Goal: Information Seeking & Learning: Learn about a topic

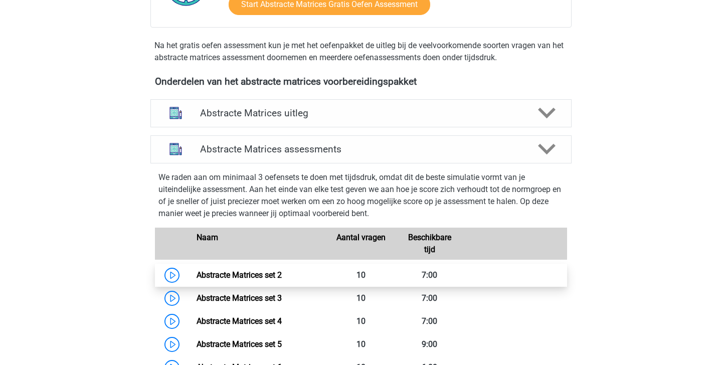
scroll to position [313, 0]
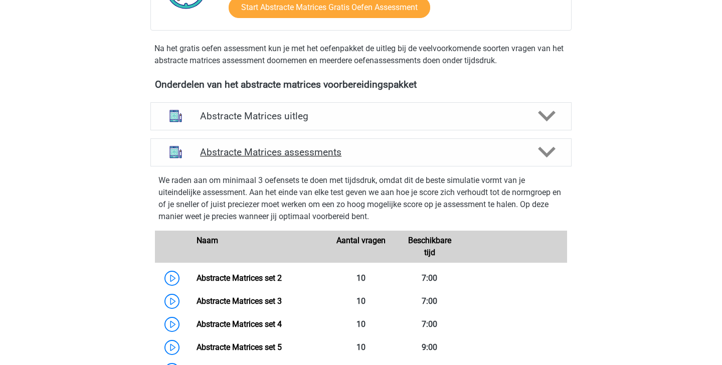
click at [441, 146] on h4 "Abstracte Matrices assessments" at bounding box center [361, 152] width 322 height 12
click at [547, 154] on polygon at bounding box center [547, 152] width 18 height 11
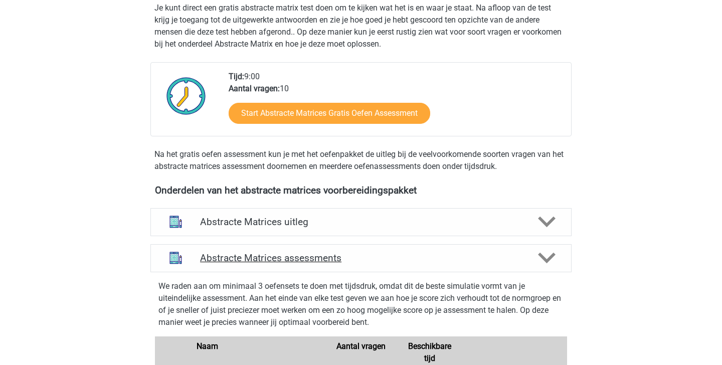
scroll to position [0, 0]
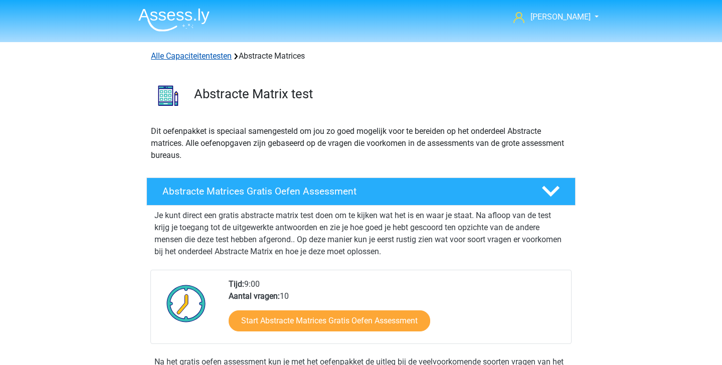
click at [193, 55] on link "Alle Capaciteitentesten" at bounding box center [191, 56] width 81 height 10
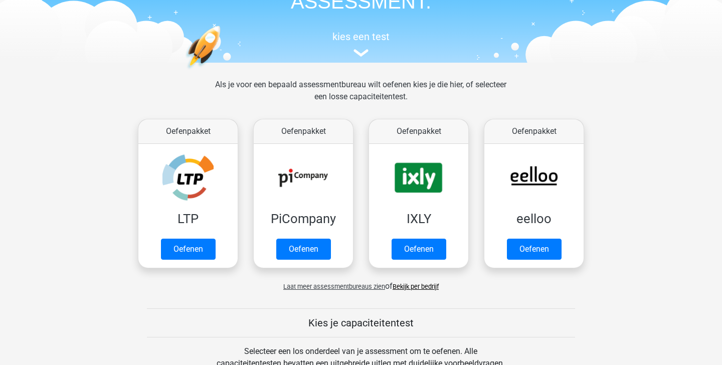
scroll to position [126, 0]
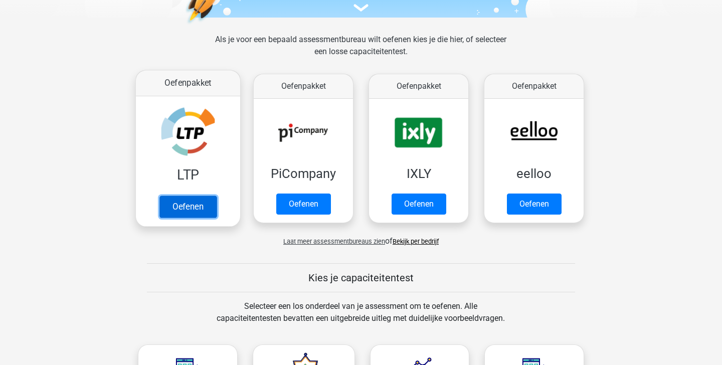
click at [211, 206] on link "Oefenen" at bounding box center [188, 207] width 57 height 22
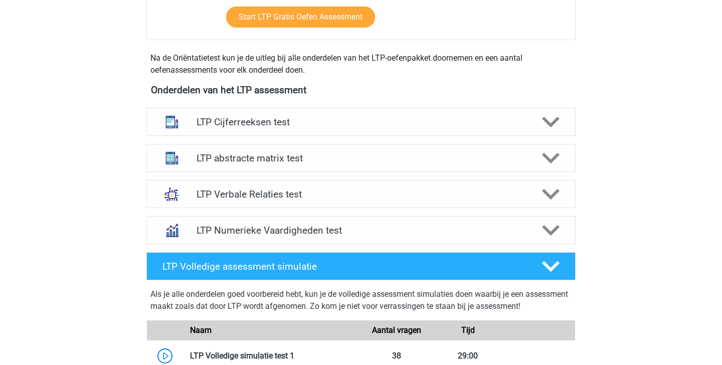
scroll to position [323, 0]
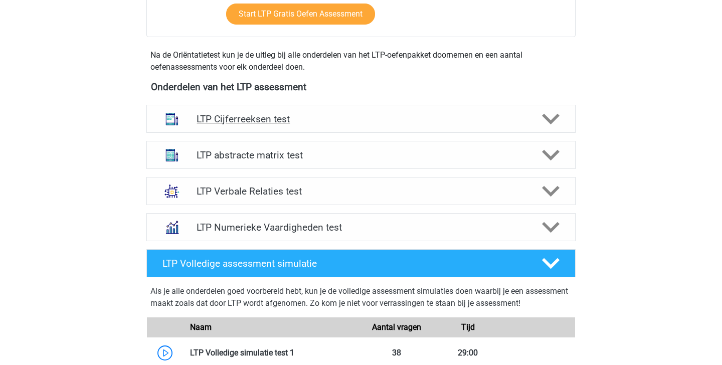
click at [342, 119] on h4 "LTP Cijferreeksen test" at bounding box center [361, 119] width 329 height 12
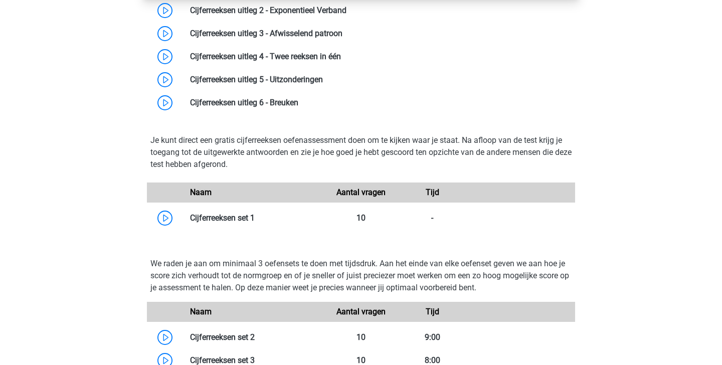
scroll to position [565, 0]
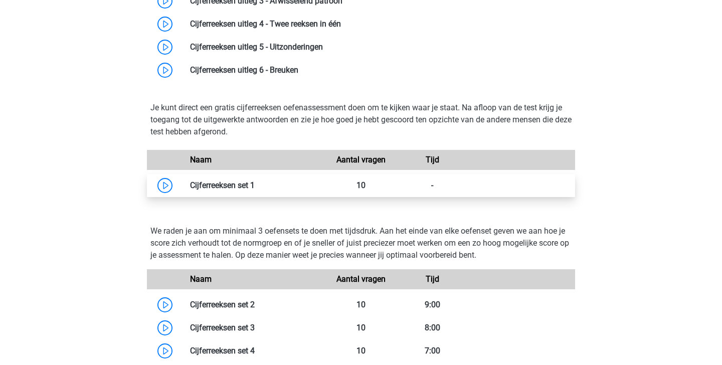
click at [255, 181] on link at bounding box center [255, 186] width 0 height 10
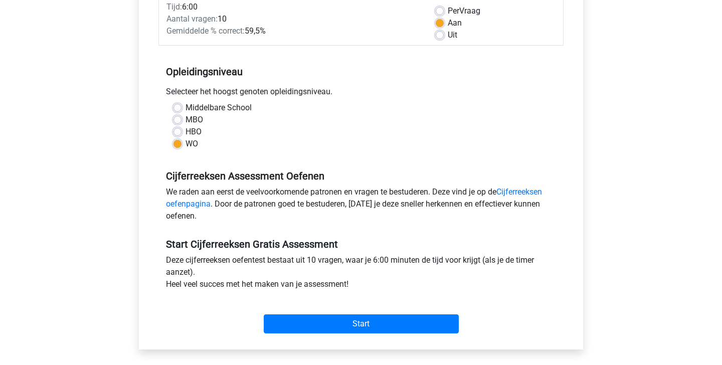
scroll to position [150, 0]
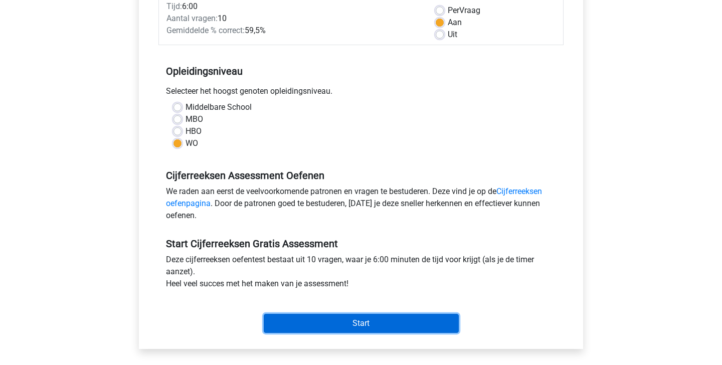
click at [370, 325] on input "Start" at bounding box center [361, 323] width 195 height 19
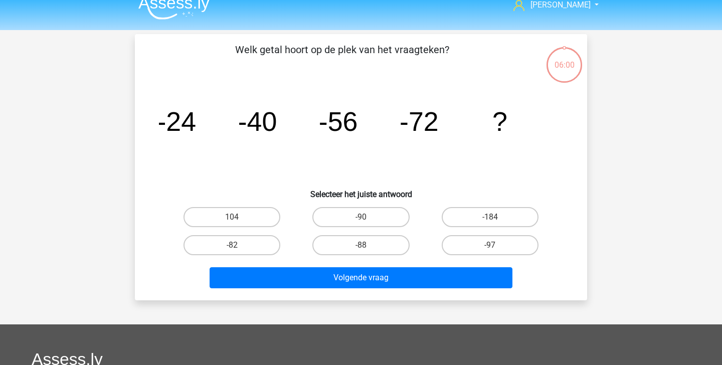
scroll to position [15, 0]
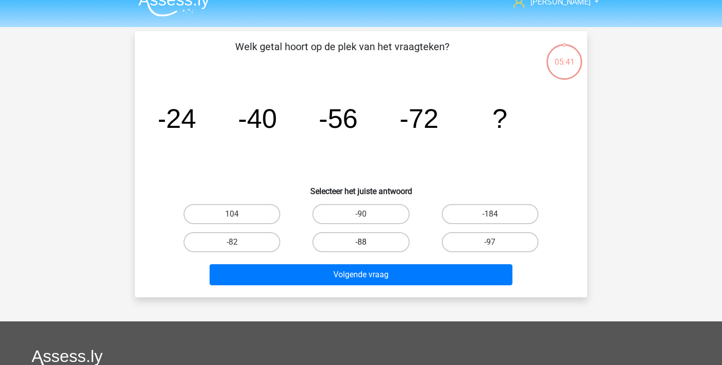
click at [364, 239] on label "-88" at bounding box center [360, 242] width 97 height 20
click at [364, 242] on input "-88" at bounding box center [364, 245] width 7 height 7
radio input "true"
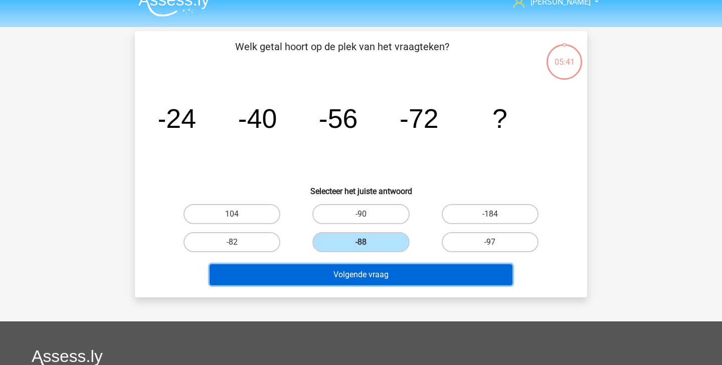
click at [368, 271] on button "Volgende vraag" at bounding box center [361, 274] width 303 height 21
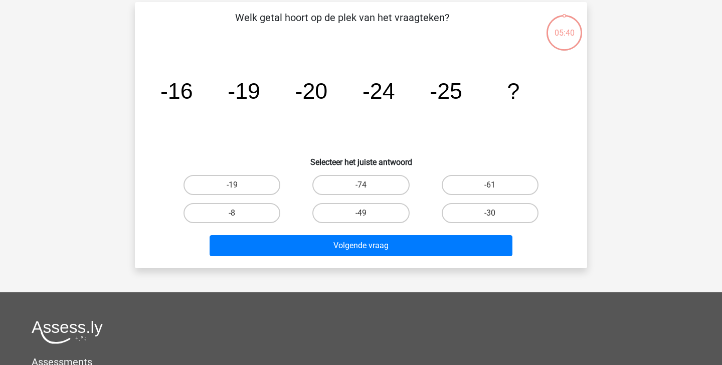
scroll to position [46, 0]
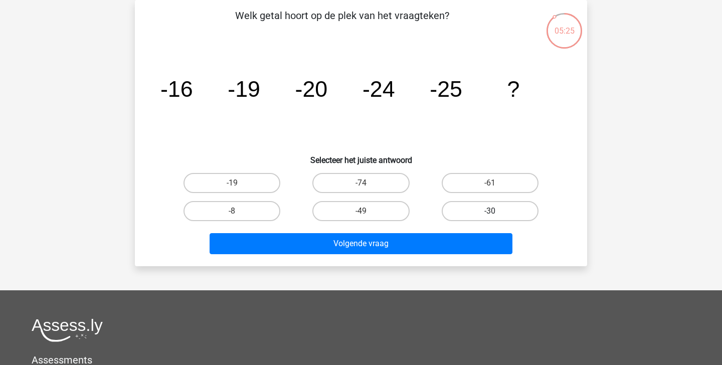
click at [503, 206] on label "-30" at bounding box center [490, 211] width 97 height 20
click at [497, 211] on input "-30" at bounding box center [493, 214] width 7 height 7
radio input "true"
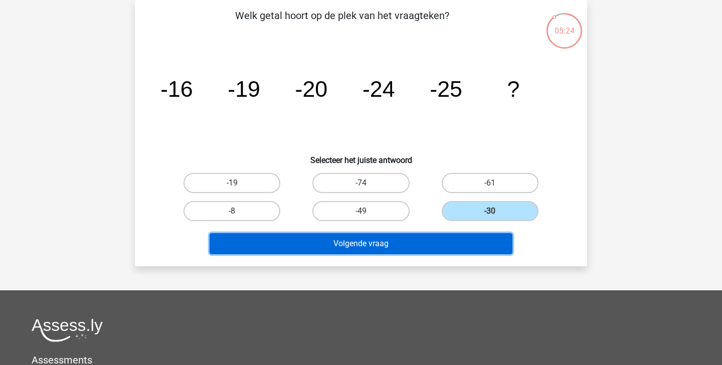
click at [431, 249] on button "Volgende vraag" at bounding box center [361, 243] width 303 height 21
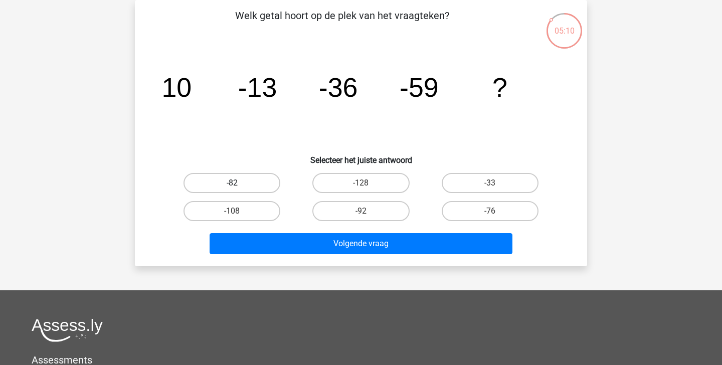
click at [253, 185] on label "-82" at bounding box center [232, 183] width 97 height 20
click at [239, 185] on input "-82" at bounding box center [235, 186] width 7 height 7
radio input "true"
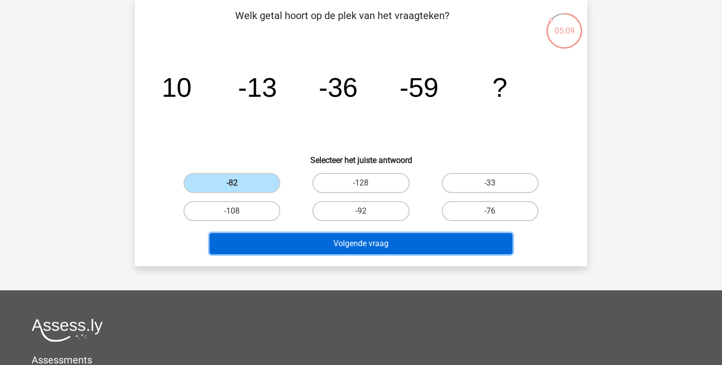
click at [293, 241] on button "Volgende vraag" at bounding box center [361, 243] width 303 height 21
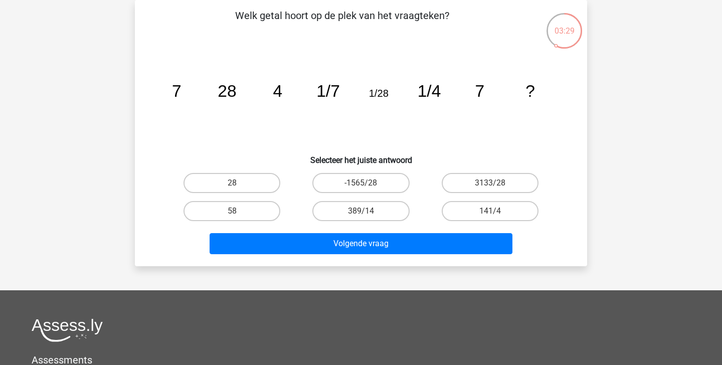
click at [234, 187] on input "28" at bounding box center [235, 186] width 7 height 7
radio input "true"
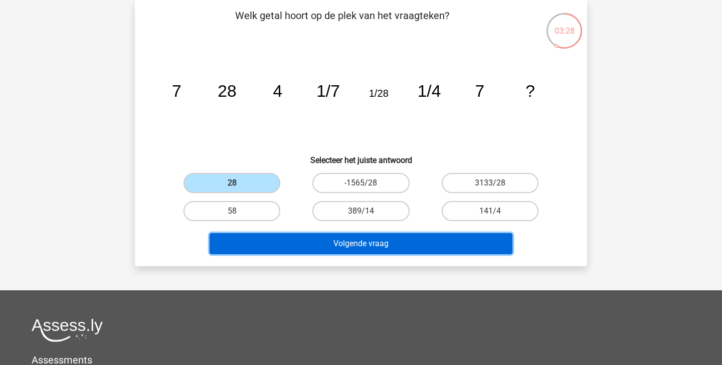
click at [295, 247] on button "Volgende vraag" at bounding box center [361, 243] width 303 height 21
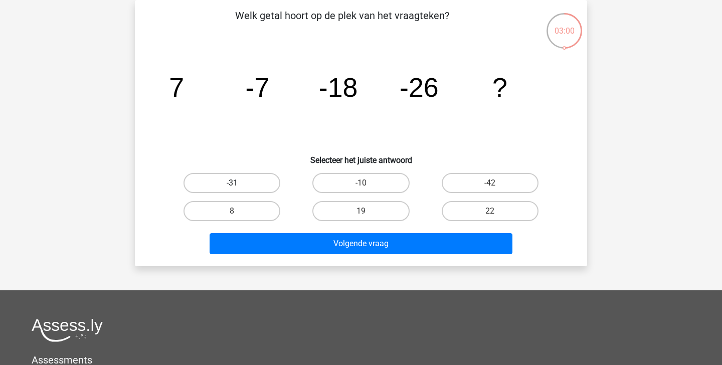
click at [246, 181] on label "-31" at bounding box center [232, 183] width 97 height 20
click at [239, 183] on input "-31" at bounding box center [235, 186] width 7 height 7
radio input "true"
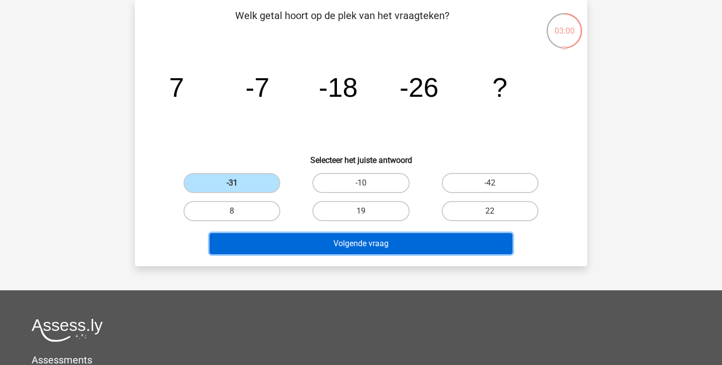
click at [315, 242] on button "Volgende vraag" at bounding box center [361, 243] width 303 height 21
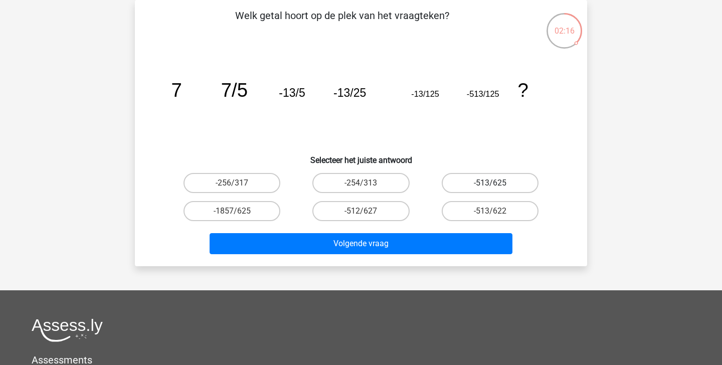
click at [516, 186] on label "-513/625" at bounding box center [490, 183] width 97 height 20
click at [497, 186] on input "-513/625" at bounding box center [493, 186] width 7 height 7
radio input "true"
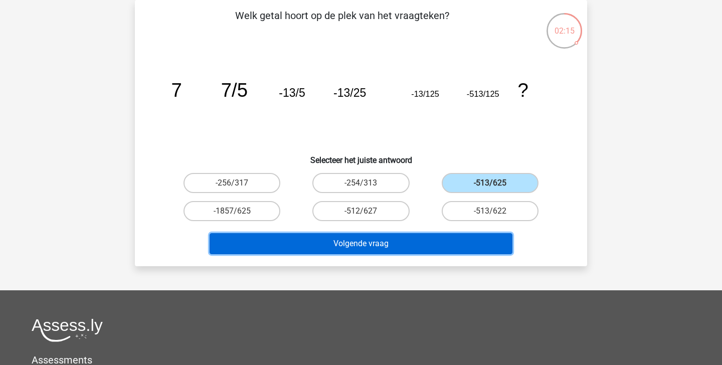
click at [469, 244] on button "Volgende vraag" at bounding box center [361, 243] width 303 height 21
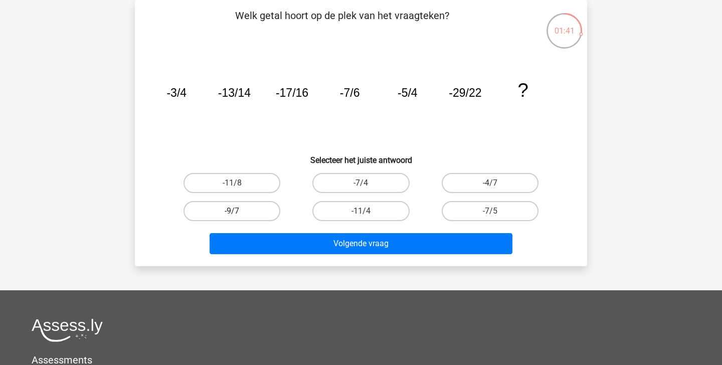
click at [259, 207] on label "-9/7" at bounding box center [232, 211] width 97 height 20
click at [239, 211] on input "-9/7" at bounding box center [235, 214] width 7 height 7
radio input "true"
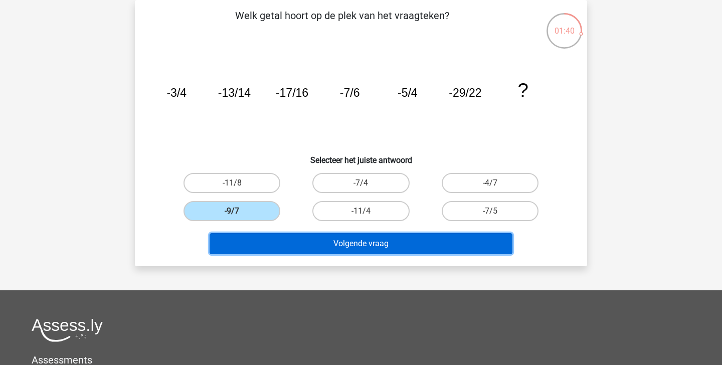
click at [296, 243] on button "Volgende vraag" at bounding box center [361, 243] width 303 height 21
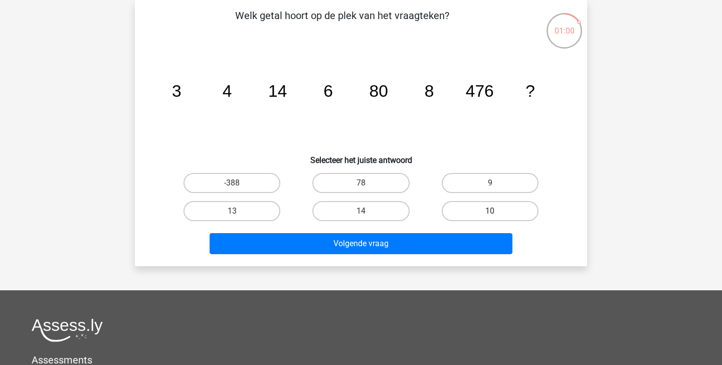
click at [488, 210] on label "10" at bounding box center [490, 211] width 97 height 20
click at [490, 211] on input "10" at bounding box center [493, 214] width 7 height 7
radio input "true"
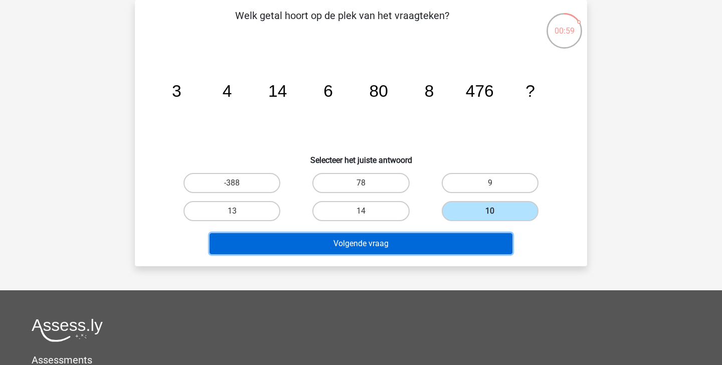
click at [448, 248] on button "Volgende vraag" at bounding box center [361, 243] width 303 height 21
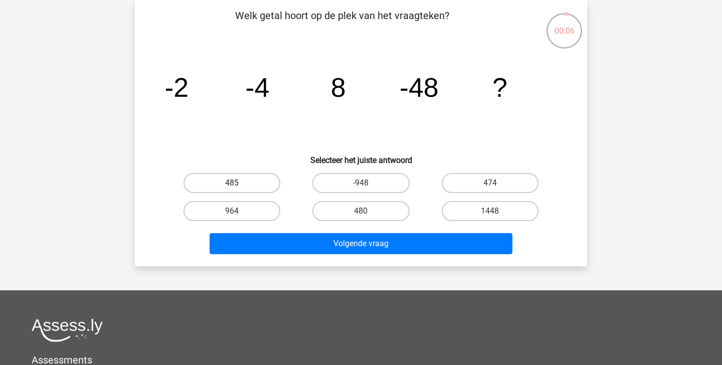
click at [272, 182] on label "485" at bounding box center [232, 183] width 97 height 20
click at [239, 183] on input "485" at bounding box center [235, 186] width 7 height 7
radio input "true"
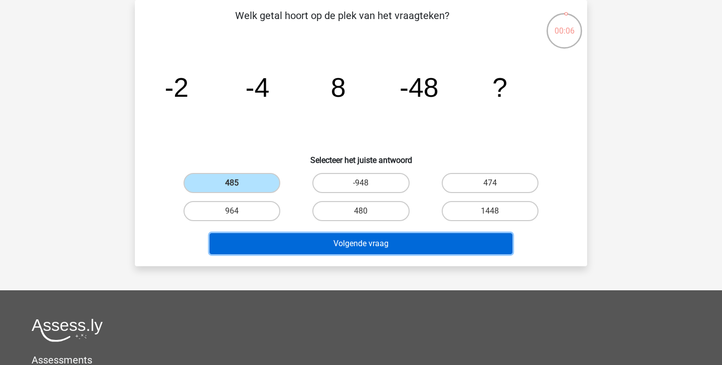
click at [292, 235] on button "Volgende vraag" at bounding box center [361, 243] width 303 height 21
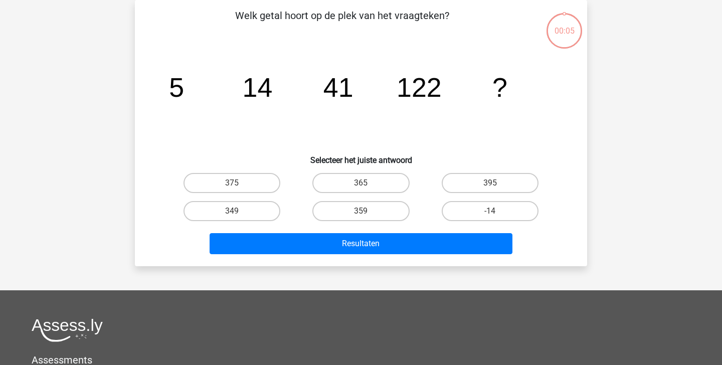
scroll to position [0, 0]
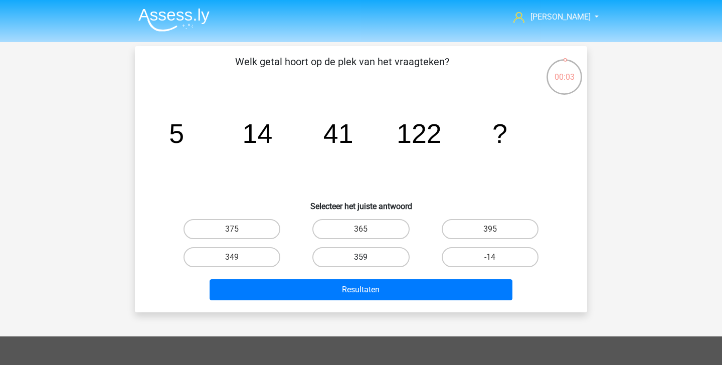
click at [373, 256] on label "359" at bounding box center [360, 257] width 97 height 20
click at [368, 257] on input "359" at bounding box center [364, 260] width 7 height 7
radio input "true"
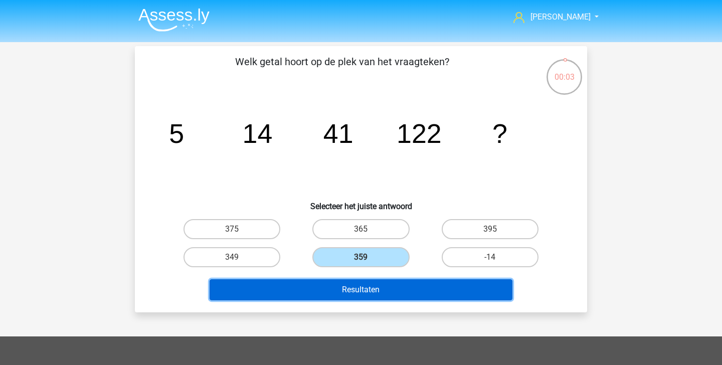
click at [379, 294] on button "Resultaten" at bounding box center [361, 289] width 303 height 21
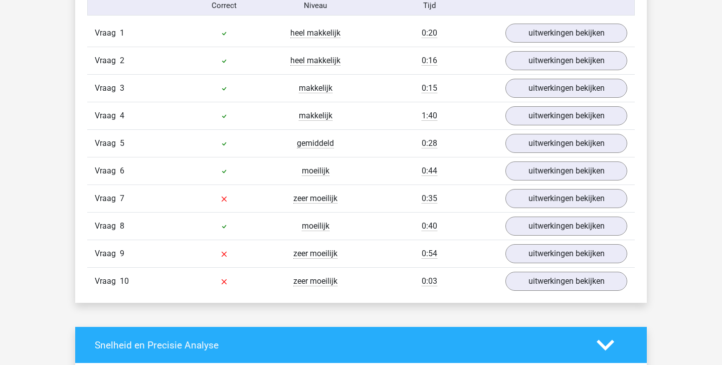
scroll to position [676, 0]
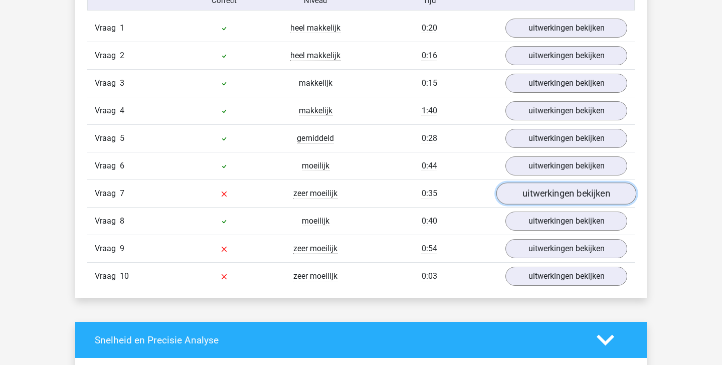
click at [583, 199] on link "uitwerkingen bekijken" at bounding box center [567, 194] width 140 height 22
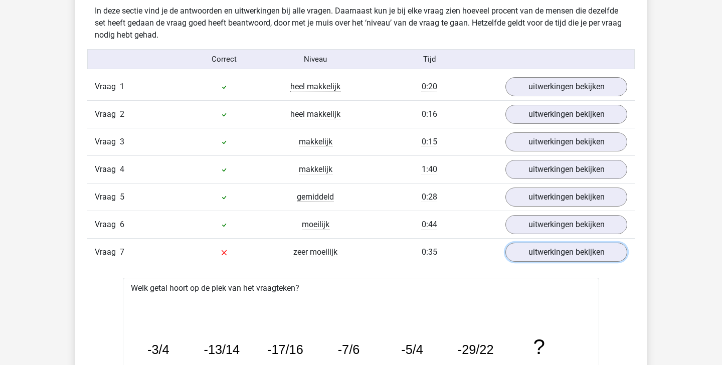
scroll to position [649, 0]
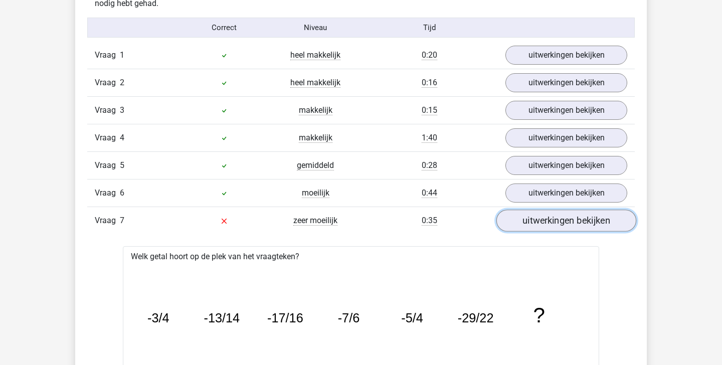
click at [568, 226] on link "uitwerkingen bekijken" at bounding box center [567, 221] width 140 height 22
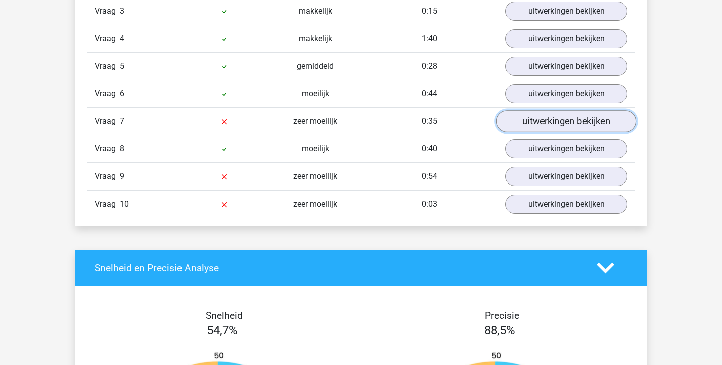
scroll to position [750, 0]
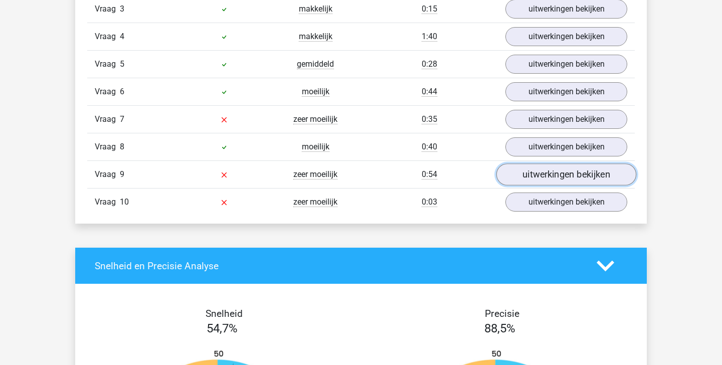
click at [546, 175] on link "uitwerkingen bekijken" at bounding box center [567, 175] width 140 height 22
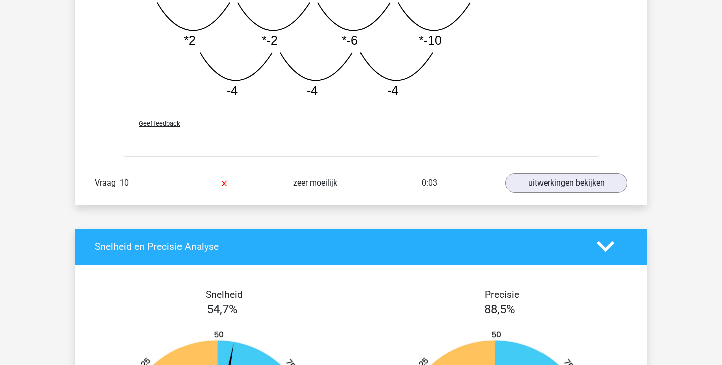
scroll to position [1284, 0]
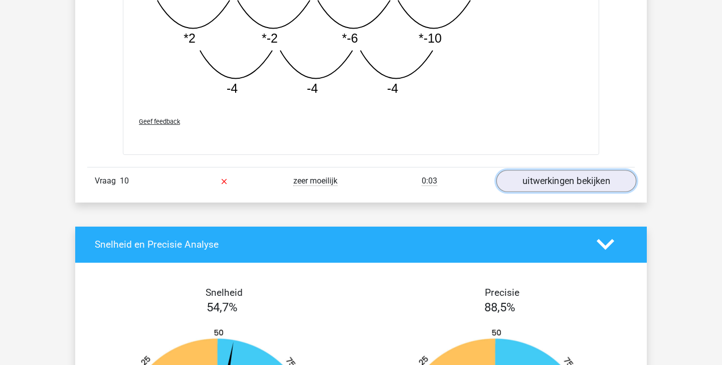
click at [581, 181] on link "uitwerkingen bekijken" at bounding box center [567, 181] width 140 height 22
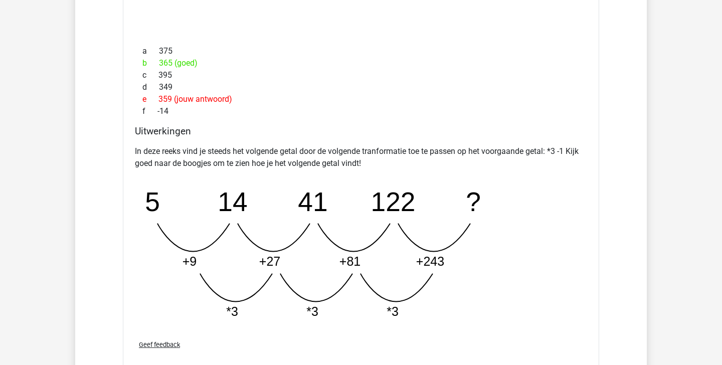
scroll to position [1590, 0]
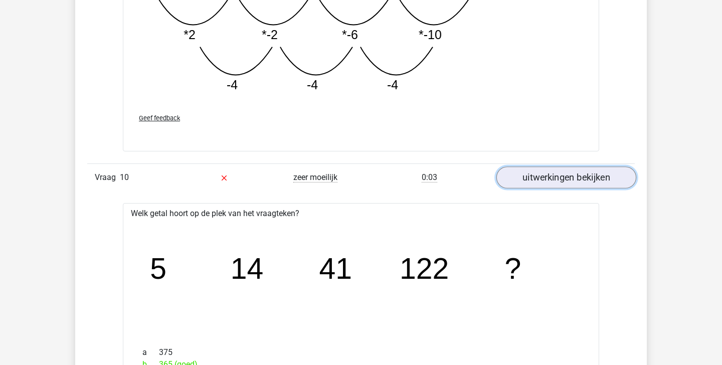
click at [571, 177] on link "uitwerkingen bekijken" at bounding box center [567, 178] width 140 height 22
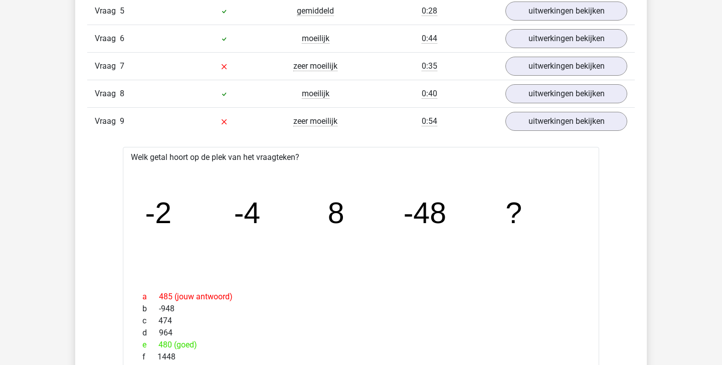
scroll to position [812, 0]
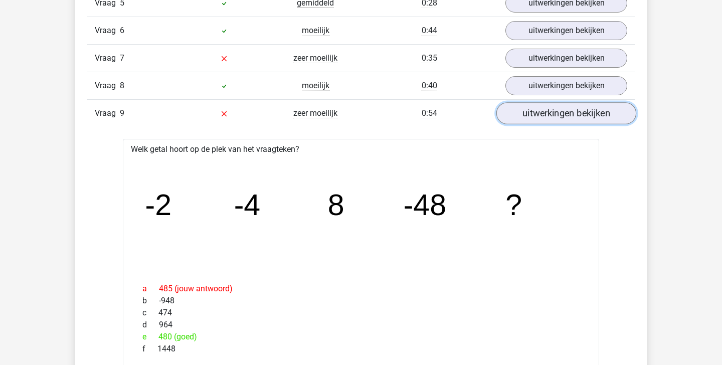
click at [588, 114] on link "uitwerkingen bekijken" at bounding box center [567, 113] width 140 height 22
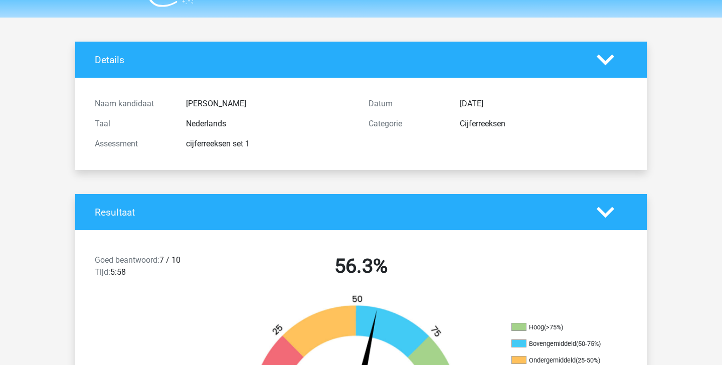
scroll to position [28, 0]
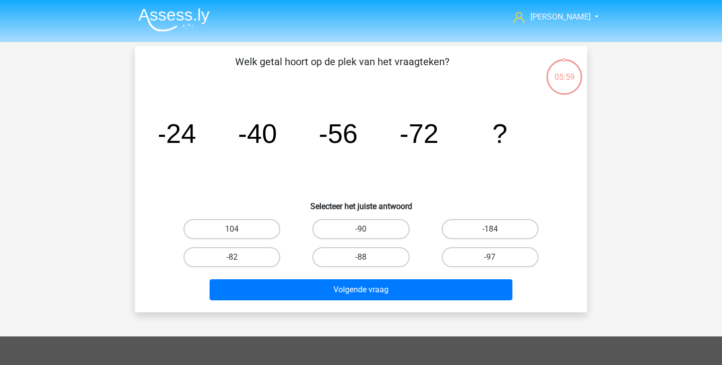
click at [174, 15] on img at bounding box center [173, 20] width 71 height 24
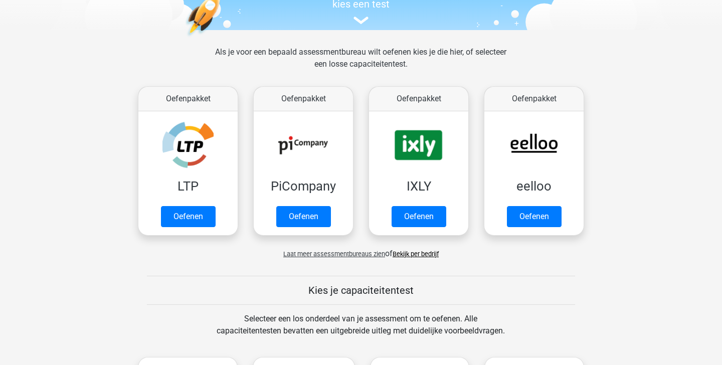
scroll to position [117, 0]
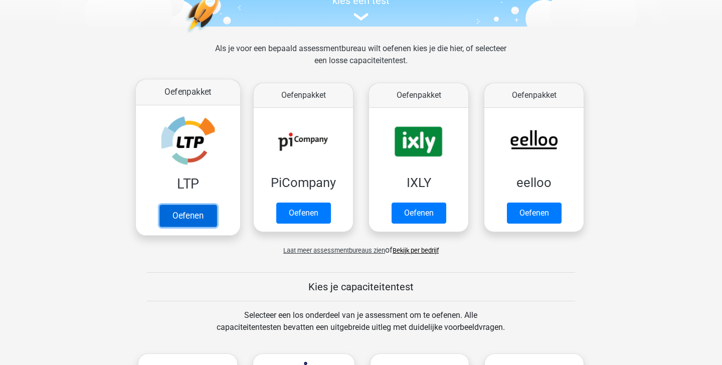
click at [185, 223] on link "Oefenen" at bounding box center [188, 216] width 57 height 22
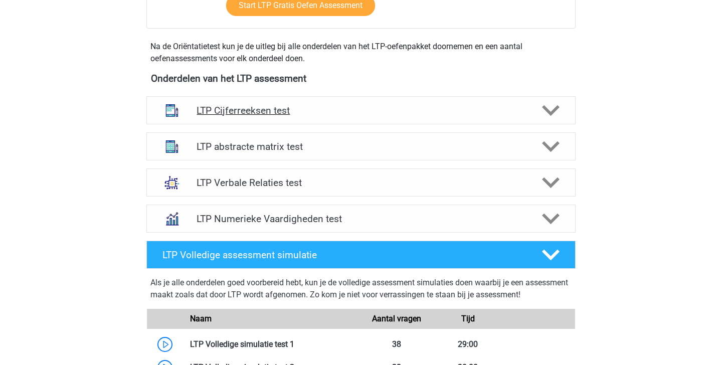
scroll to position [357, 0]
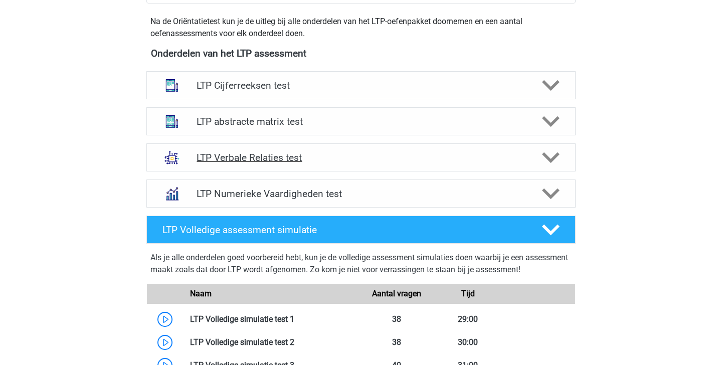
click at [421, 162] on h4 "LTP Verbale Relaties test" at bounding box center [361, 158] width 329 height 12
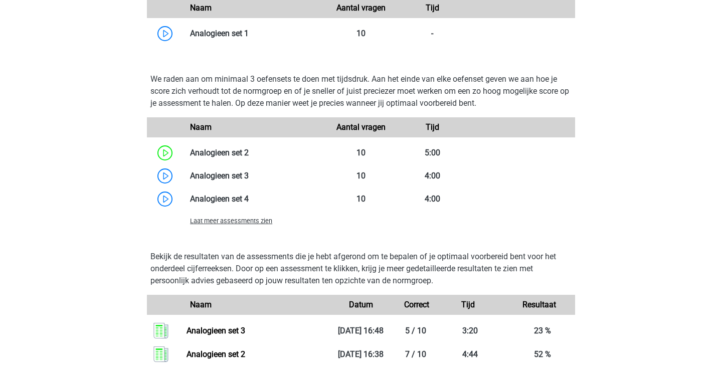
scroll to position [897, 0]
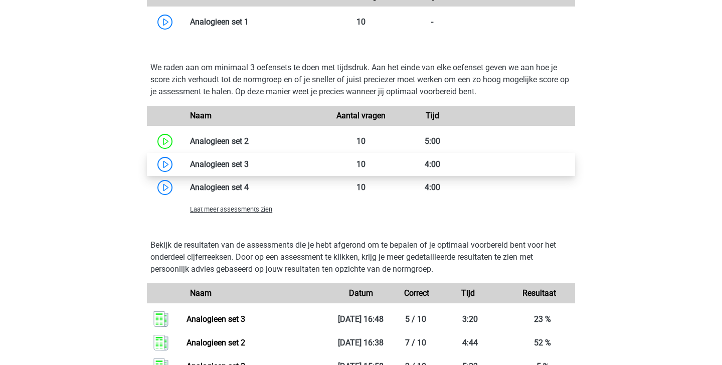
click at [249, 169] on link at bounding box center [249, 165] width 0 height 10
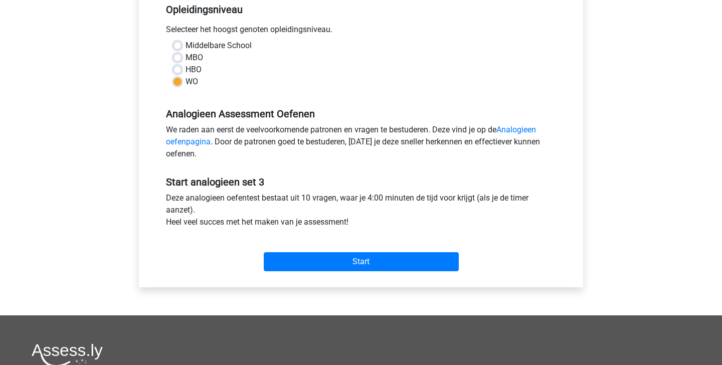
scroll to position [263, 0]
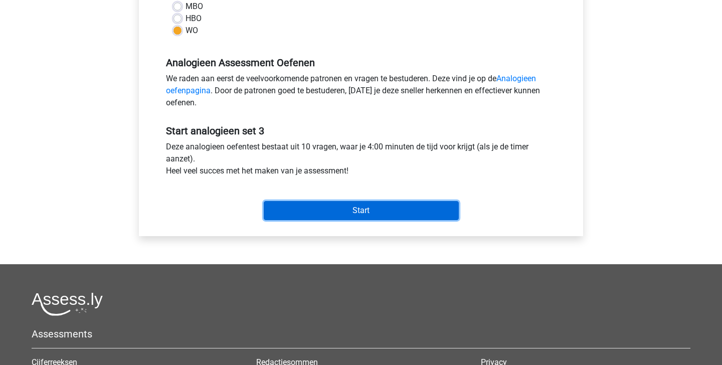
click at [390, 211] on input "Start" at bounding box center [361, 210] width 195 height 19
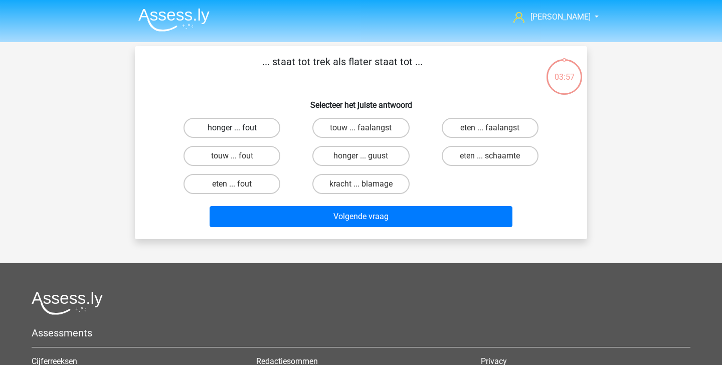
click at [246, 129] on label "honger ... fout" at bounding box center [232, 128] width 97 height 20
click at [239, 129] on input "honger ... fout" at bounding box center [235, 131] width 7 height 7
radio input "true"
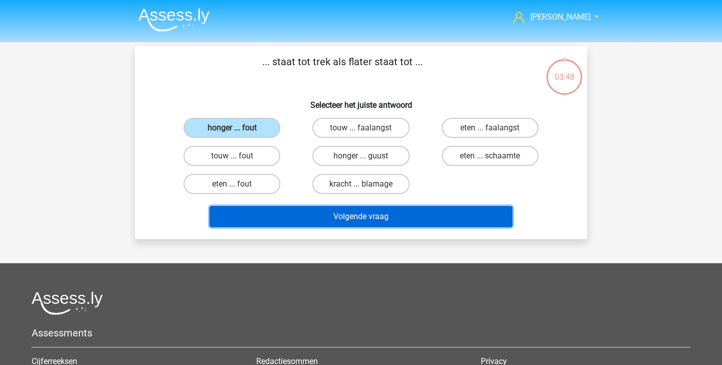
click at [318, 217] on button "Volgende vraag" at bounding box center [361, 216] width 303 height 21
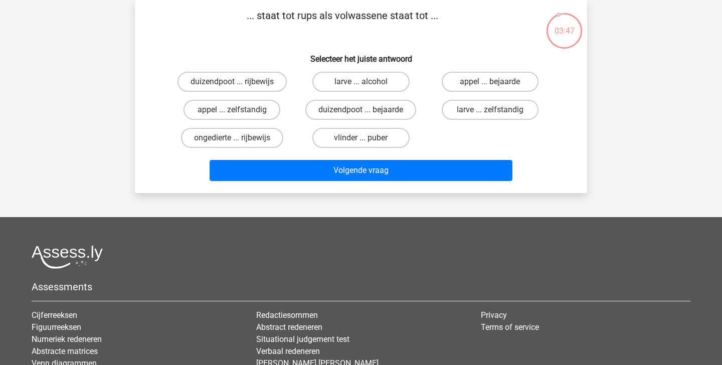
scroll to position [27, 0]
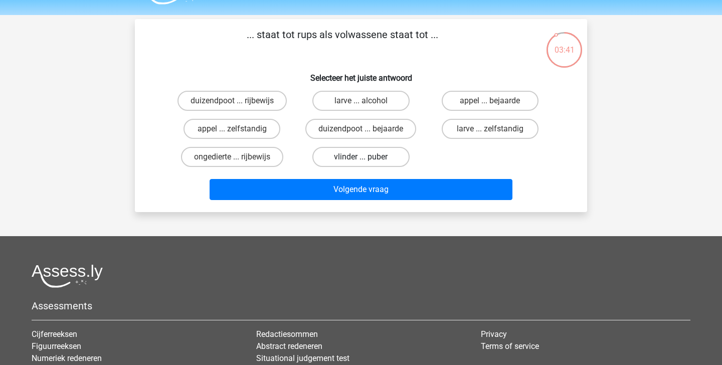
click at [367, 154] on label "vlinder ... puber" at bounding box center [360, 157] width 97 height 20
click at [367, 157] on input "vlinder ... puber" at bounding box center [364, 160] width 7 height 7
radio input "true"
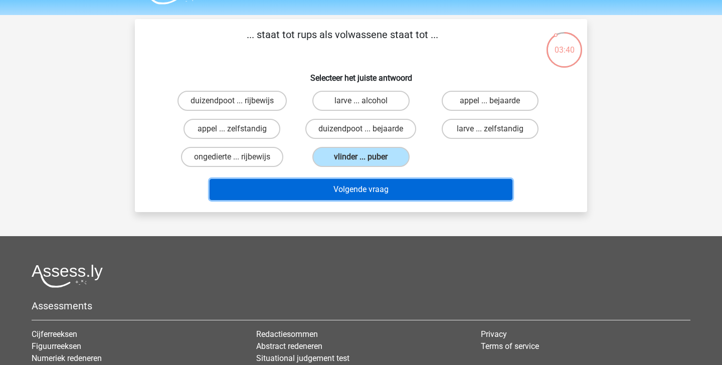
click at [369, 193] on button "Volgende vraag" at bounding box center [361, 189] width 303 height 21
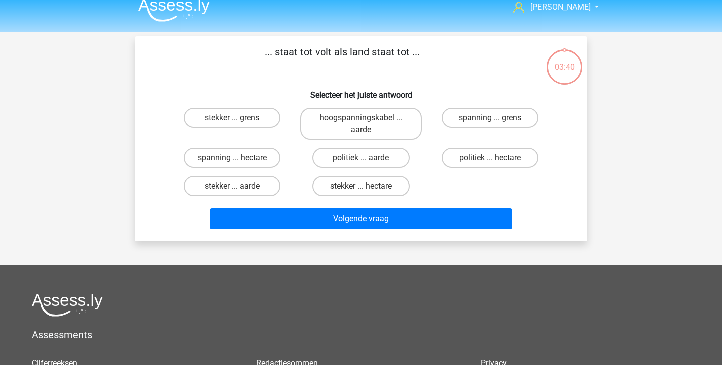
scroll to position [8, 0]
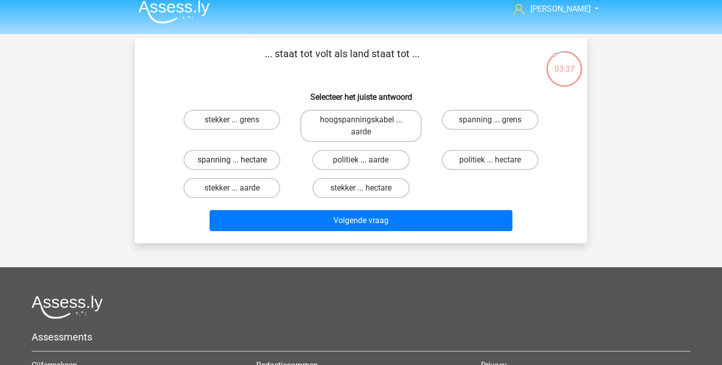
click at [270, 157] on label "spanning ... hectare" at bounding box center [232, 160] width 97 height 20
click at [239, 160] on input "spanning ... hectare" at bounding box center [235, 163] width 7 height 7
radio input "true"
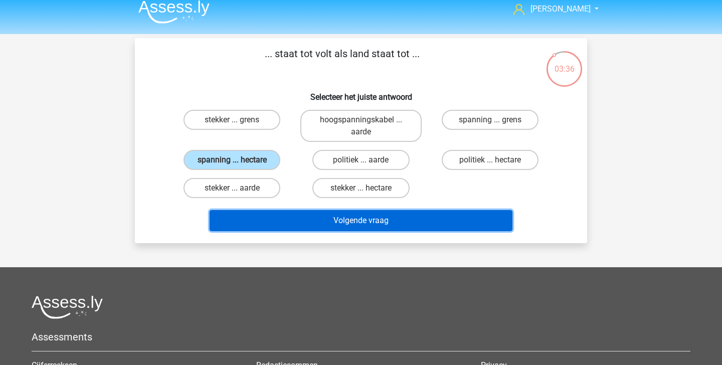
click at [310, 226] on button "Volgende vraag" at bounding box center [361, 220] width 303 height 21
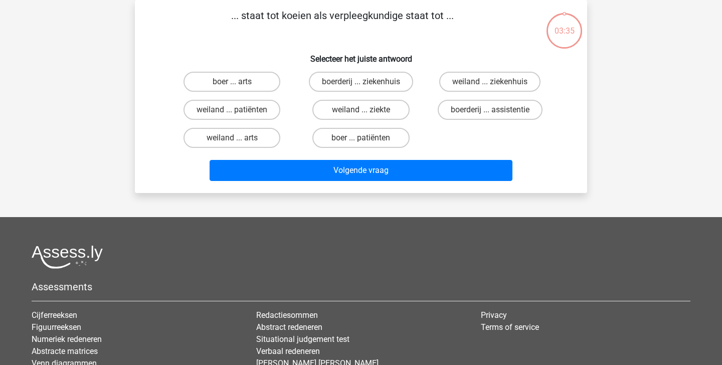
scroll to position [0, 0]
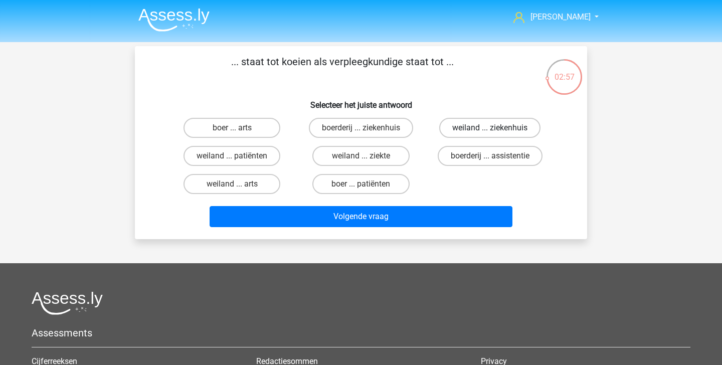
click at [469, 131] on label "weiland ... ziekenhuis" at bounding box center [489, 128] width 101 height 20
click at [490, 131] on input "weiland ... ziekenhuis" at bounding box center [493, 131] width 7 height 7
radio input "true"
click at [374, 183] on label "boer ... patiënten" at bounding box center [360, 184] width 97 height 20
click at [368, 184] on input "boer ... patiënten" at bounding box center [364, 187] width 7 height 7
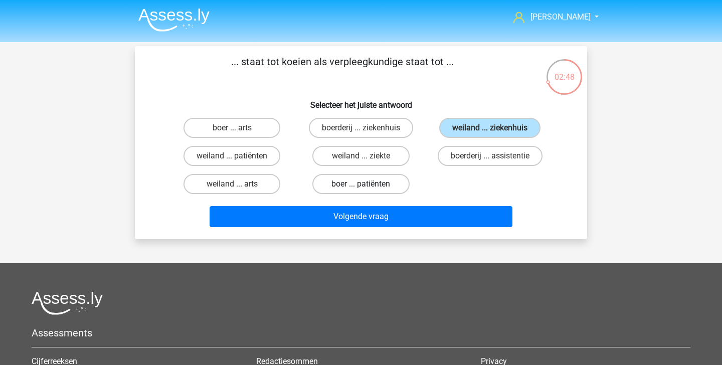
radio input "true"
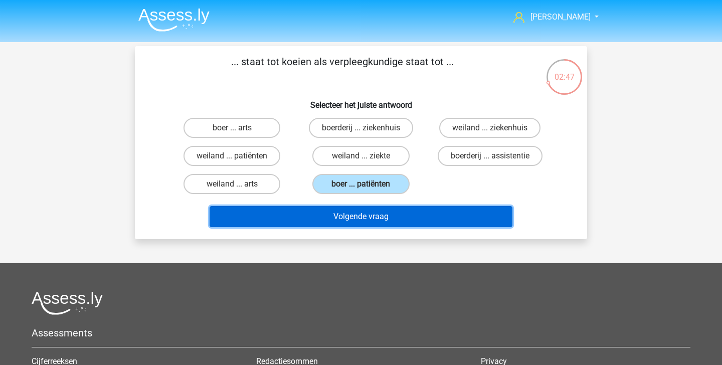
click at [391, 225] on button "Volgende vraag" at bounding box center [361, 216] width 303 height 21
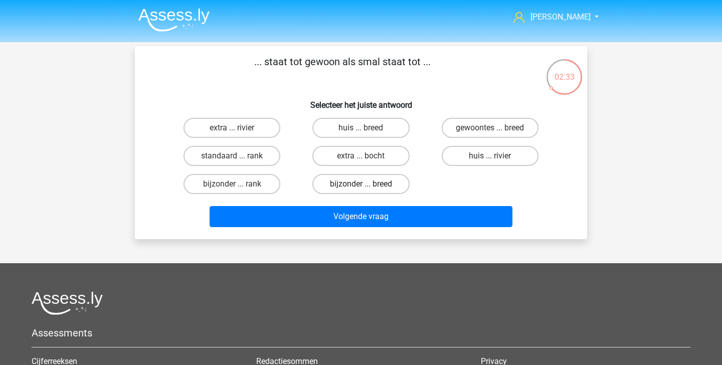
click at [338, 188] on label "bijzonder ... breed" at bounding box center [360, 184] width 97 height 20
click at [361, 188] on input "bijzonder ... breed" at bounding box center [364, 187] width 7 height 7
radio input "true"
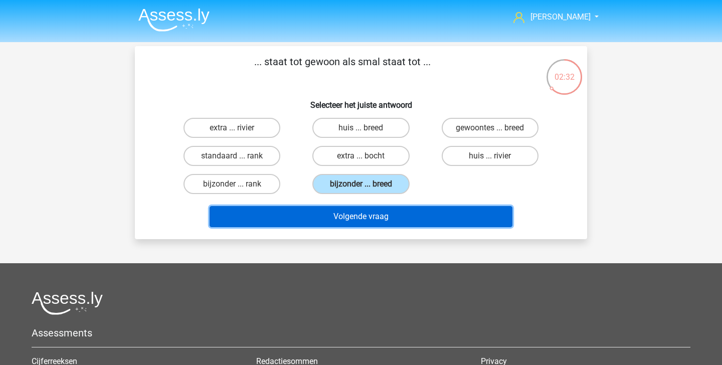
click at [338, 208] on button "Volgende vraag" at bounding box center [361, 216] width 303 height 21
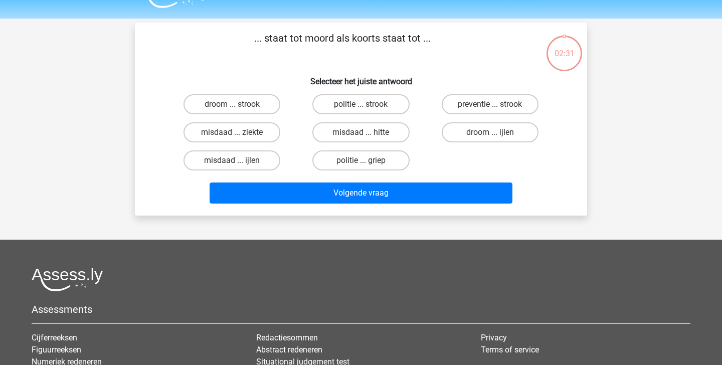
scroll to position [19, 0]
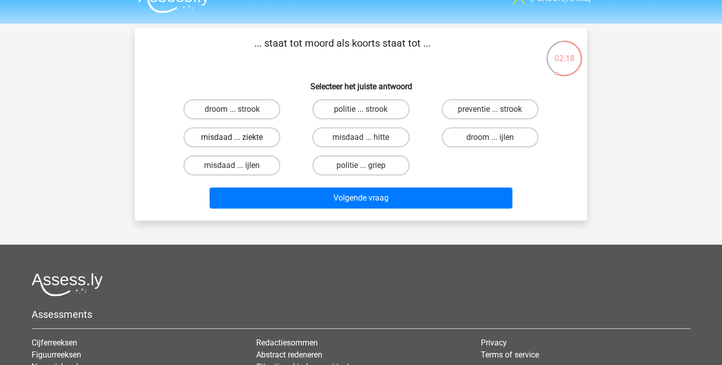
click at [266, 139] on label "misdaad ... ziekte" at bounding box center [232, 137] width 97 height 20
click at [239, 139] on input "misdaad ... ziekte" at bounding box center [235, 140] width 7 height 7
radio input "true"
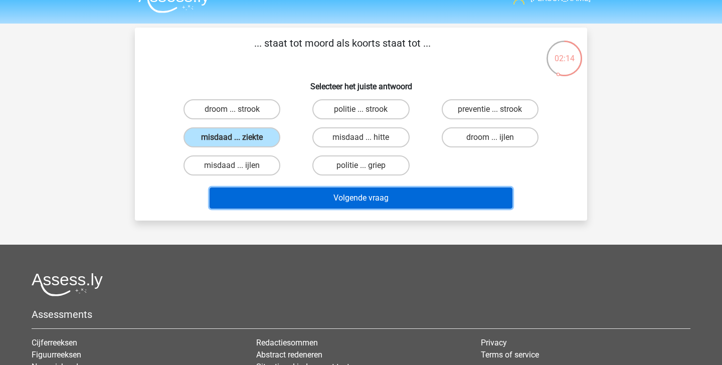
click at [337, 207] on button "Volgende vraag" at bounding box center [361, 198] width 303 height 21
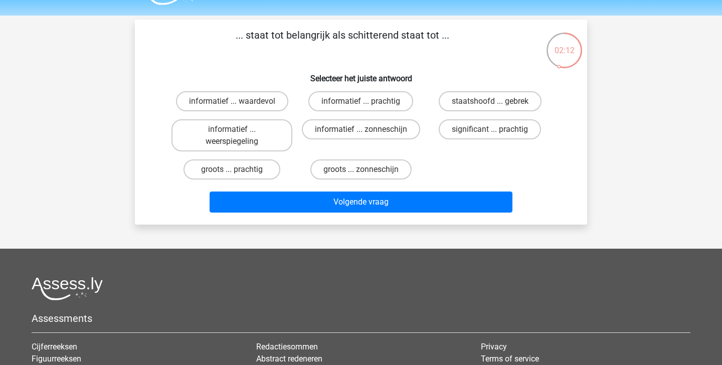
scroll to position [27, 0]
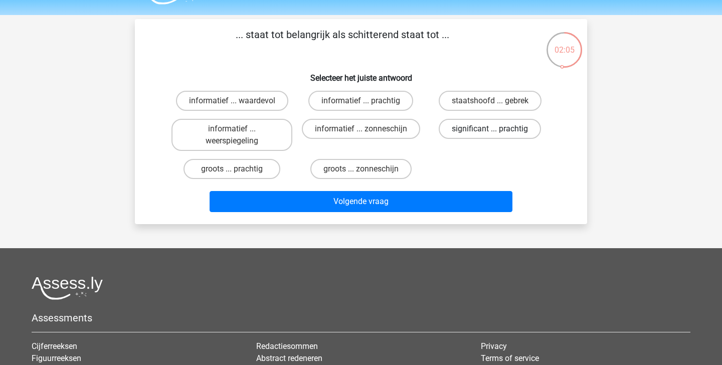
click at [481, 125] on label "significant ... prachtig" at bounding box center [490, 129] width 102 height 20
click at [490, 129] on input "significant ... prachtig" at bounding box center [493, 132] width 7 height 7
radio input "true"
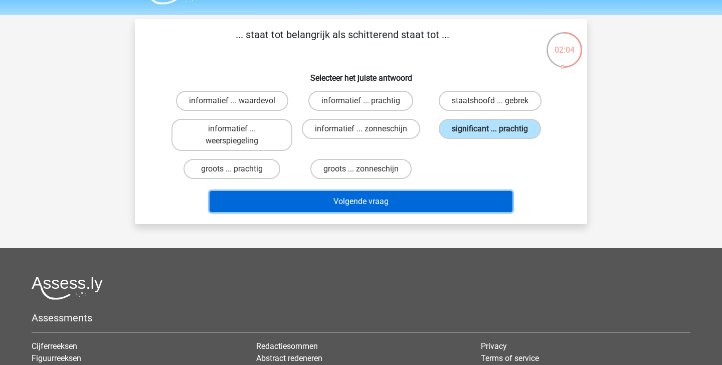
click at [458, 203] on button "Volgende vraag" at bounding box center [361, 201] width 303 height 21
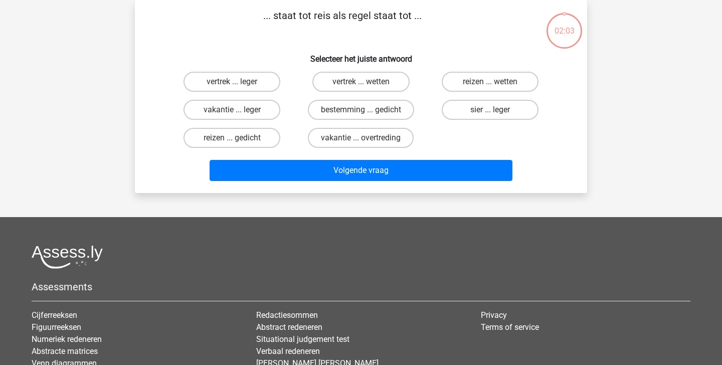
scroll to position [0, 0]
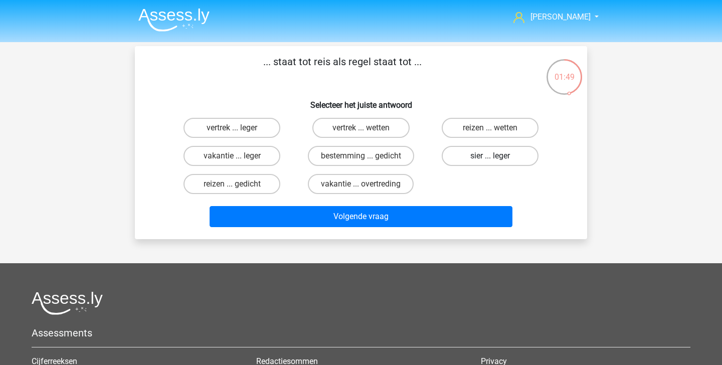
click at [501, 152] on label "sier ... leger" at bounding box center [490, 156] width 97 height 20
click at [497, 156] on input "sier ... leger" at bounding box center [493, 159] width 7 height 7
radio input "true"
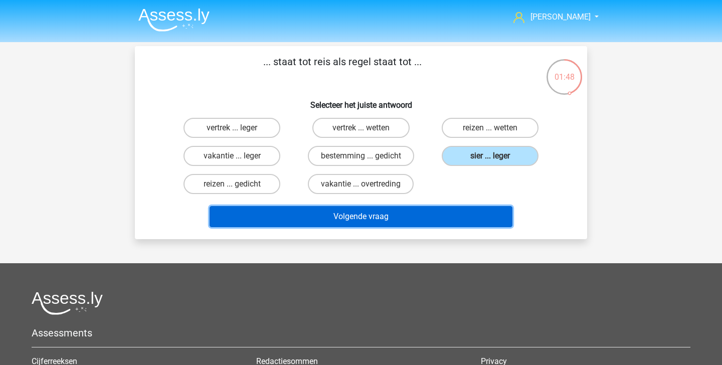
click at [463, 217] on button "Volgende vraag" at bounding box center [361, 216] width 303 height 21
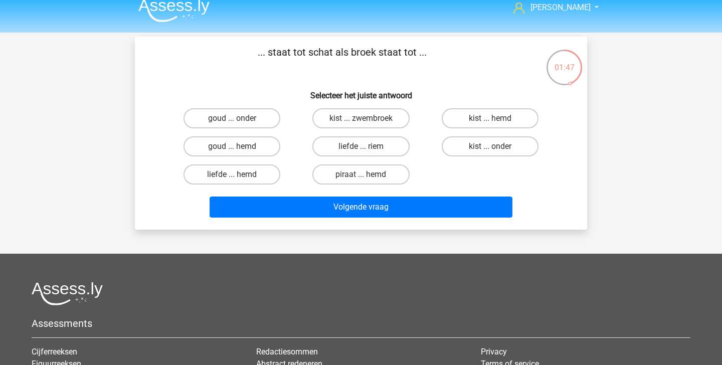
scroll to position [8, 0]
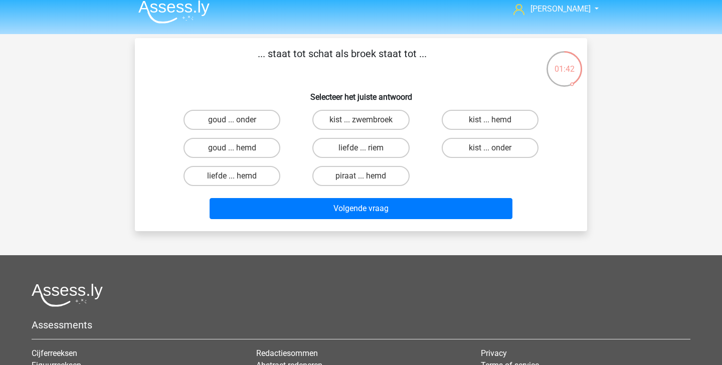
click at [234, 122] on input "goud ... onder" at bounding box center [235, 123] width 7 height 7
radio input "true"
click at [315, 198] on div "Volgende vraag" at bounding box center [361, 206] width 420 height 33
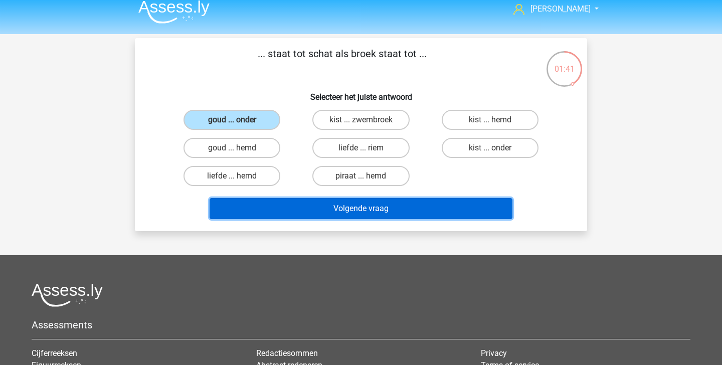
click at [316, 210] on button "Volgende vraag" at bounding box center [361, 208] width 303 height 21
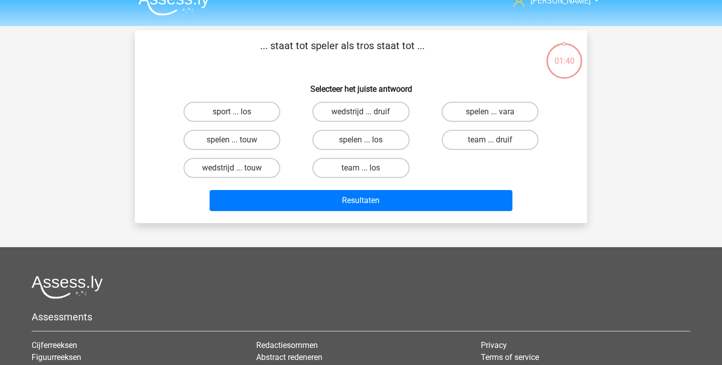
scroll to position [9, 0]
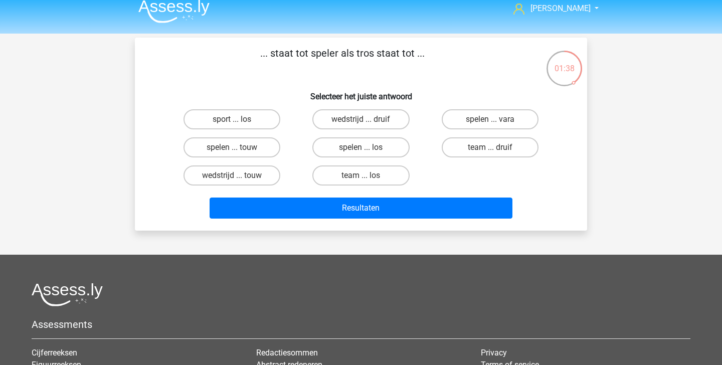
click at [492, 148] on input "team ... druif" at bounding box center [493, 150] width 7 height 7
radio input "true"
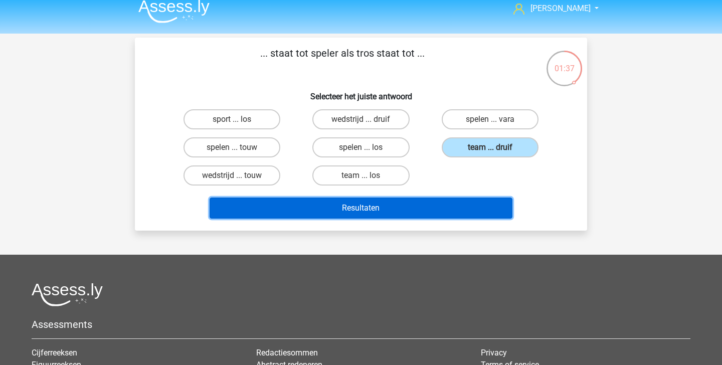
click at [438, 214] on button "Resultaten" at bounding box center [361, 208] width 303 height 21
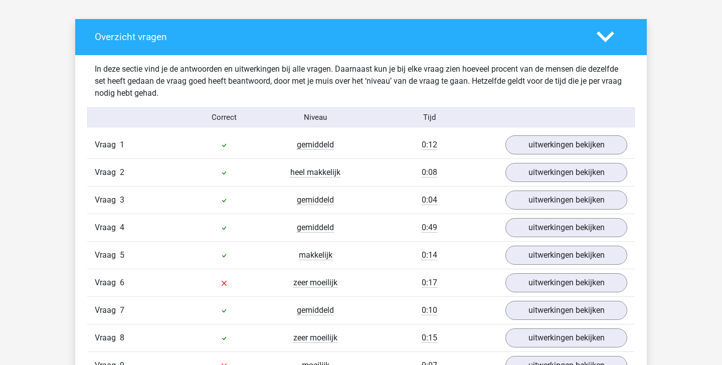
scroll to position [654, 0]
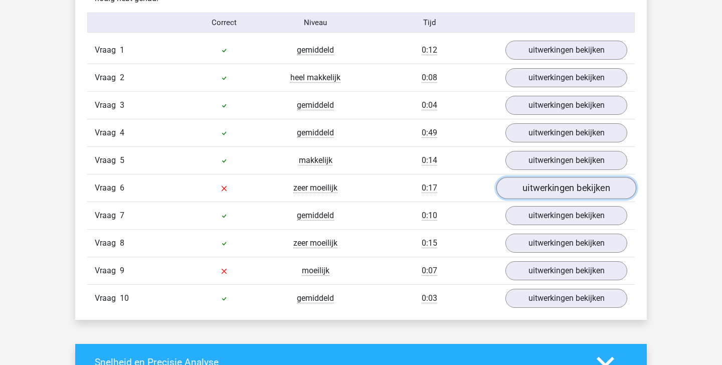
click at [544, 188] on link "uitwerkingen bekijken" at bounding box center [567, 188] width 140 height 22
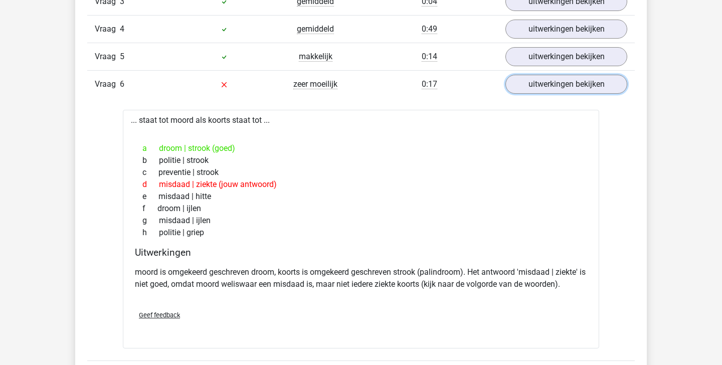
scroll to position [757, 0]
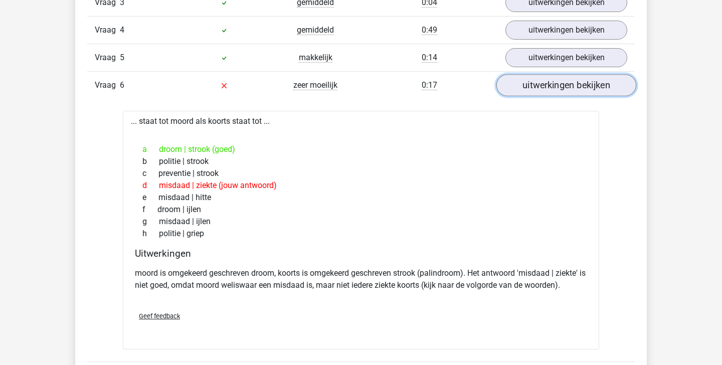
click at [543, 81] on link "uitwerkingen bekijken" at bounding box center [567, 85] width 140 height 22
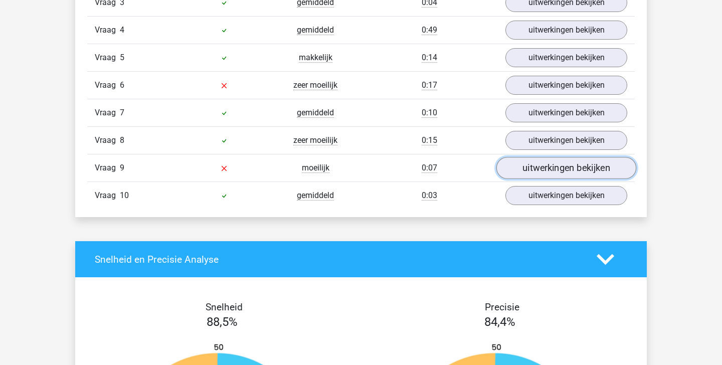
click at [527, 173] on link "uitwerkingen bekijken" at bounding box center [567, 168] width 140 height 22
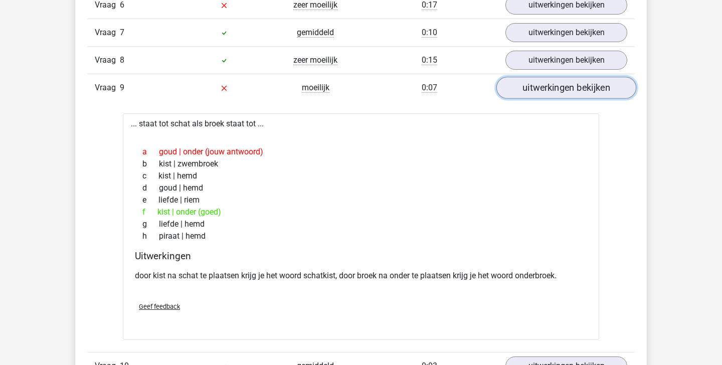
scroll to position [838, 0]
click at [527, 89] on link "uitwerkingen bekijken" at bounding box center [567, 87] width 140 height 22
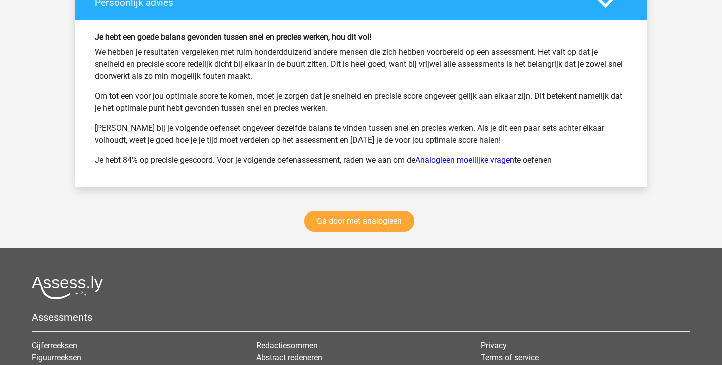
scroll to position [1446, 0]
